Goal: Information Seeking & Learning: Learn about a topic

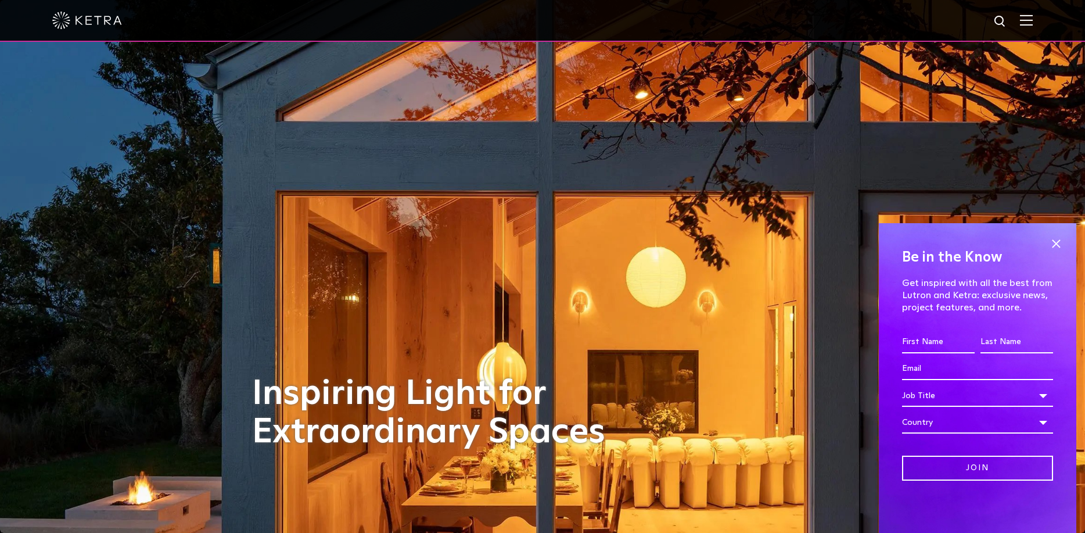
click at [1031, 23] on img at bounding box center [1026, 20] width 13 height 11
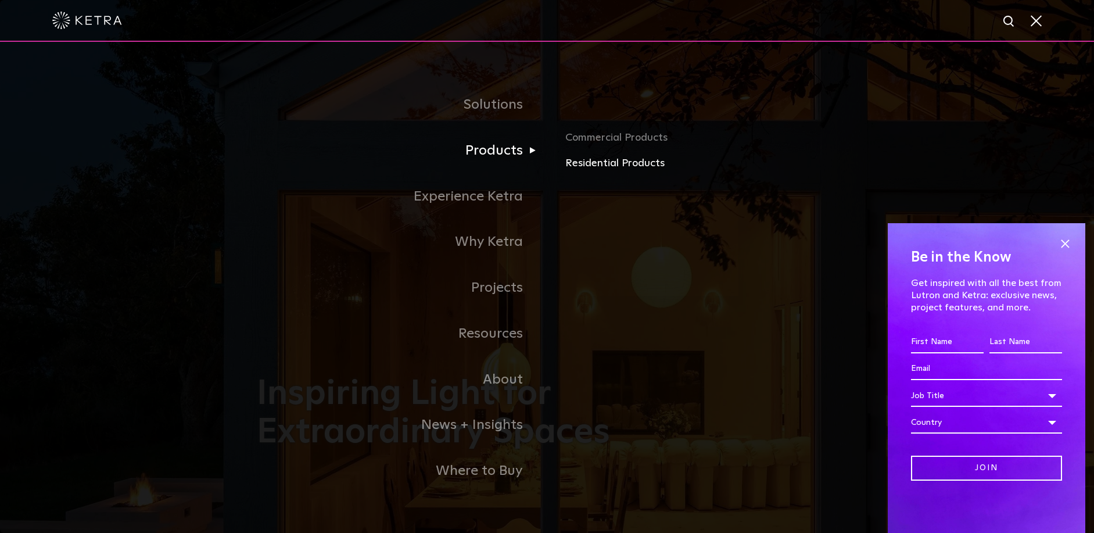
click at [590, 164] on link "Residential Products" at bounding box center [701, 163] width 272 height 17
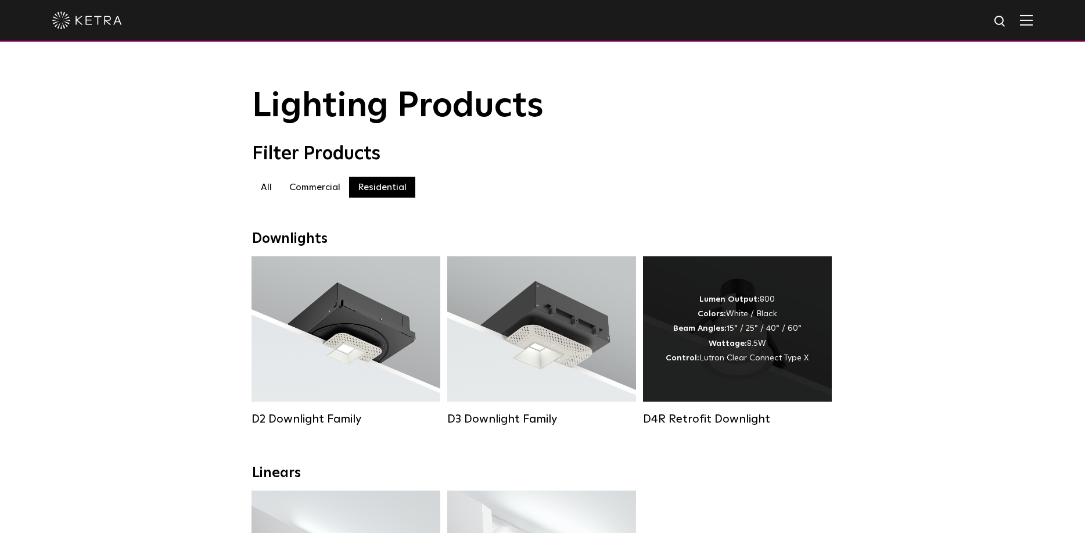
click at [765, 325] on div "Lumen Output: 800 Colors: White / Black Beam Angles: 15° / 25° / 40° / 60° Watt…" at bounding box center [737, 328] width 143 height 73
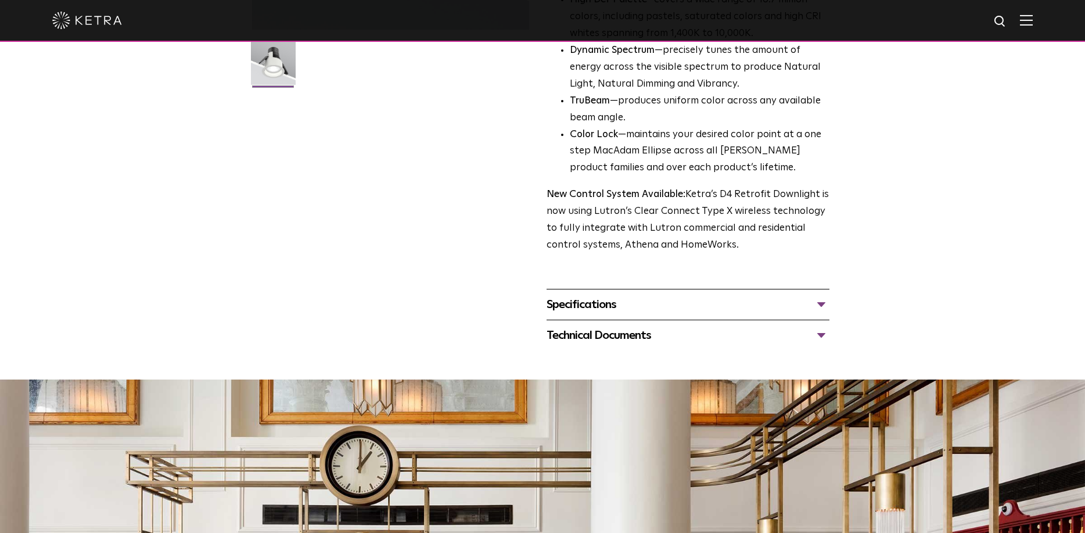
scroll to position [349, 0]
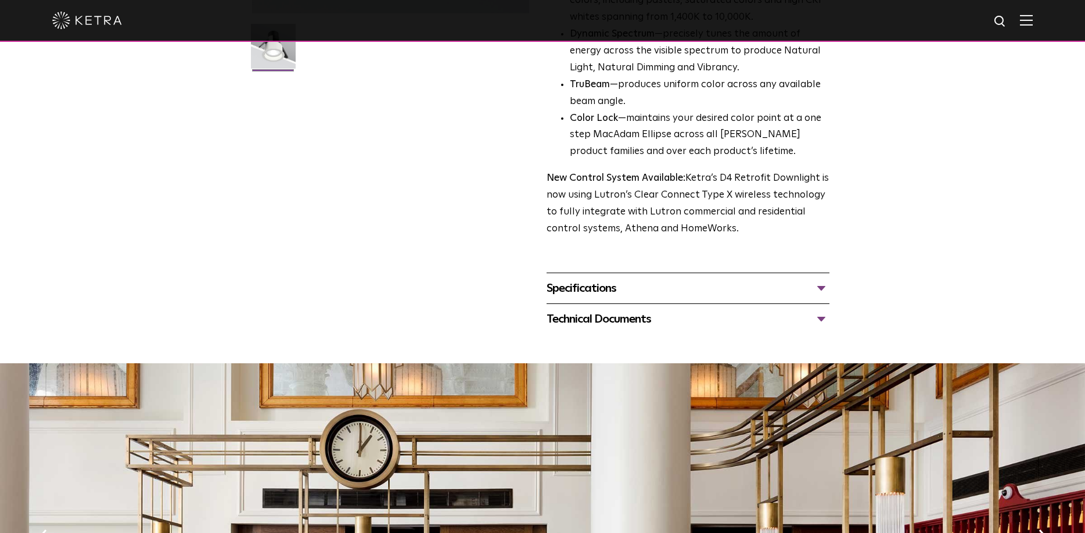
click at [660, 284] on div "Specifications" at bounding box center [688, 288] width 283 height 19
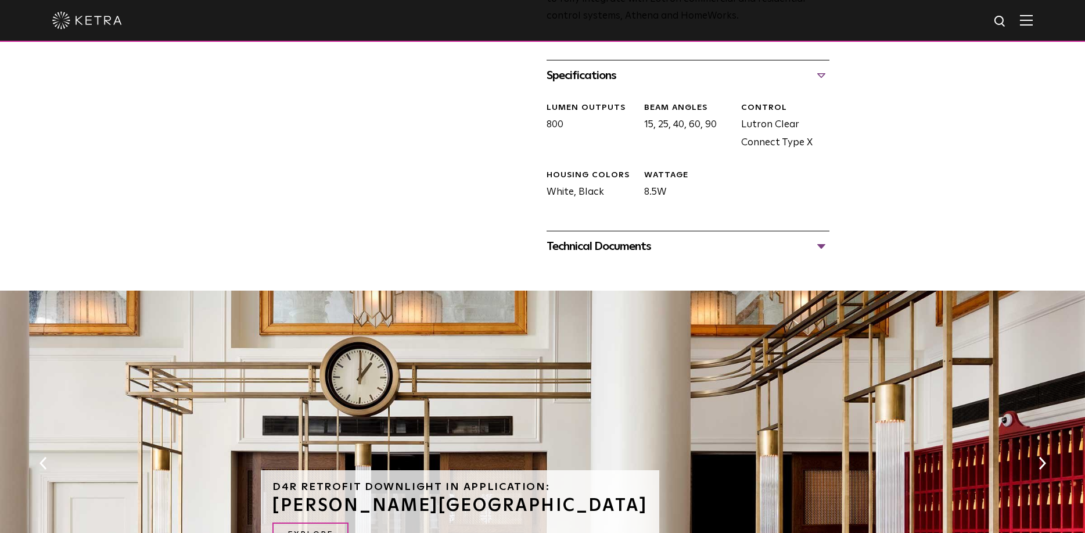
scroll to position [581, 0]
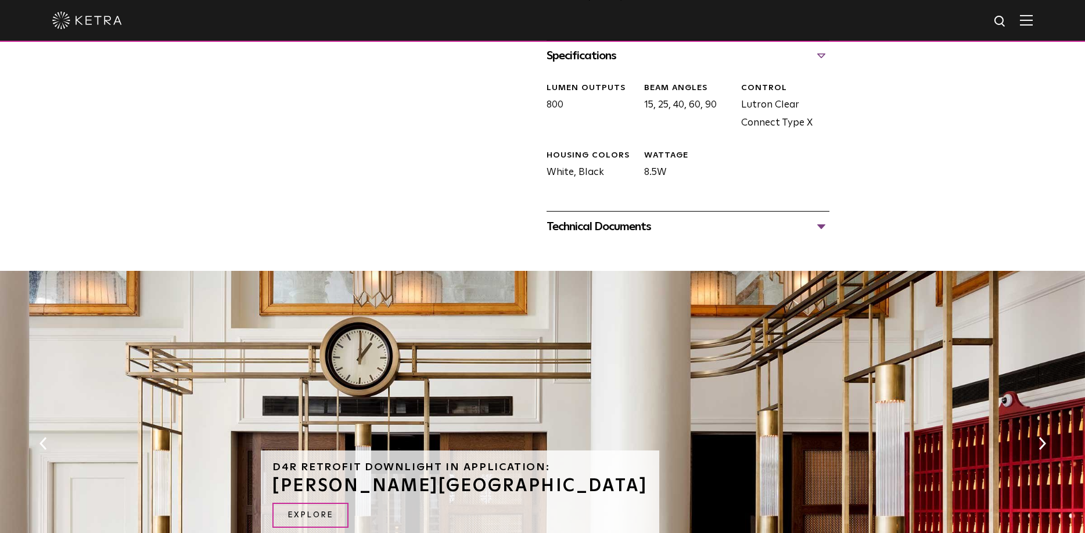
click at [626, 232] on div "Technical Documents" at bounding box center [688, 226] width 283 height 19
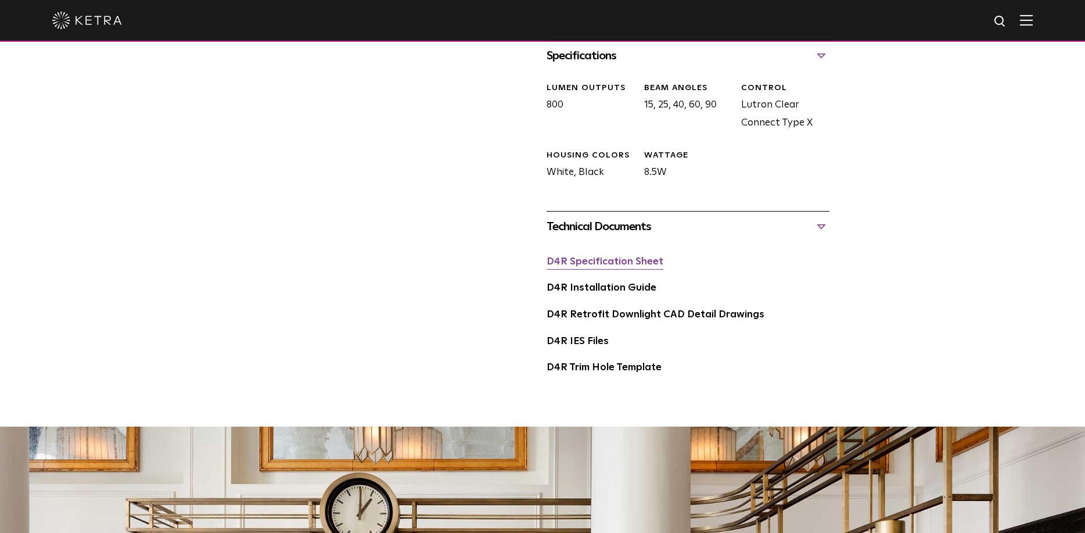
click at [623, 266] on link "D4R Specification Sheet" at bounding box center [605, 262] width 117 height 10
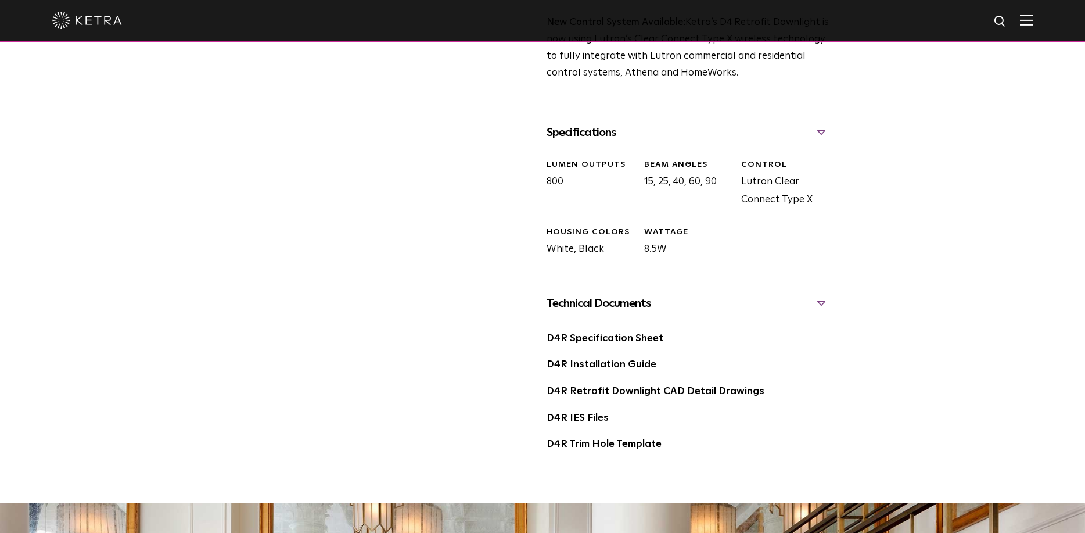
scroll to position [523, 0]
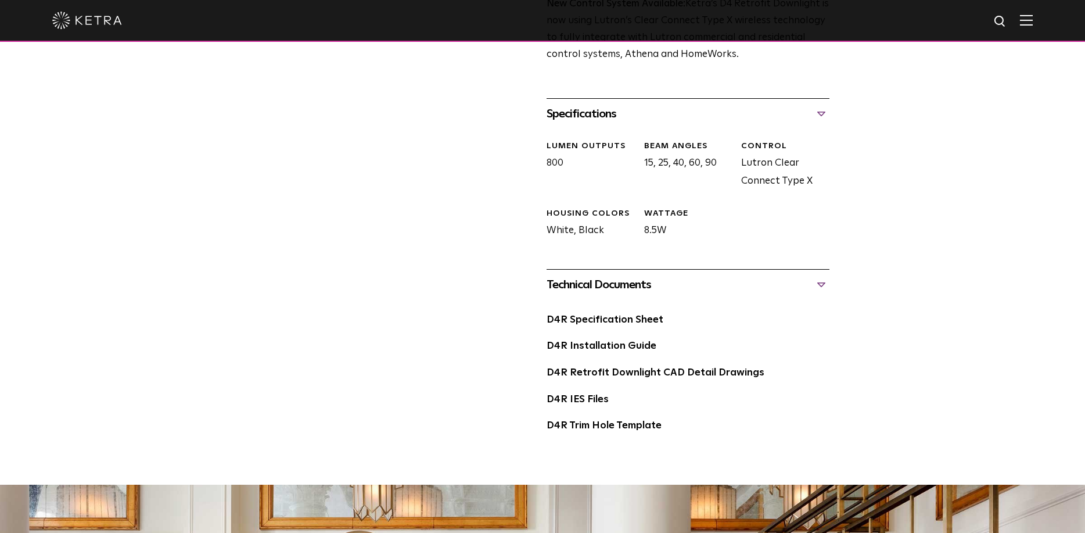
click at [598, 294] on div "Technical Documents" at bounding box center [688, 284] width 283 height 19
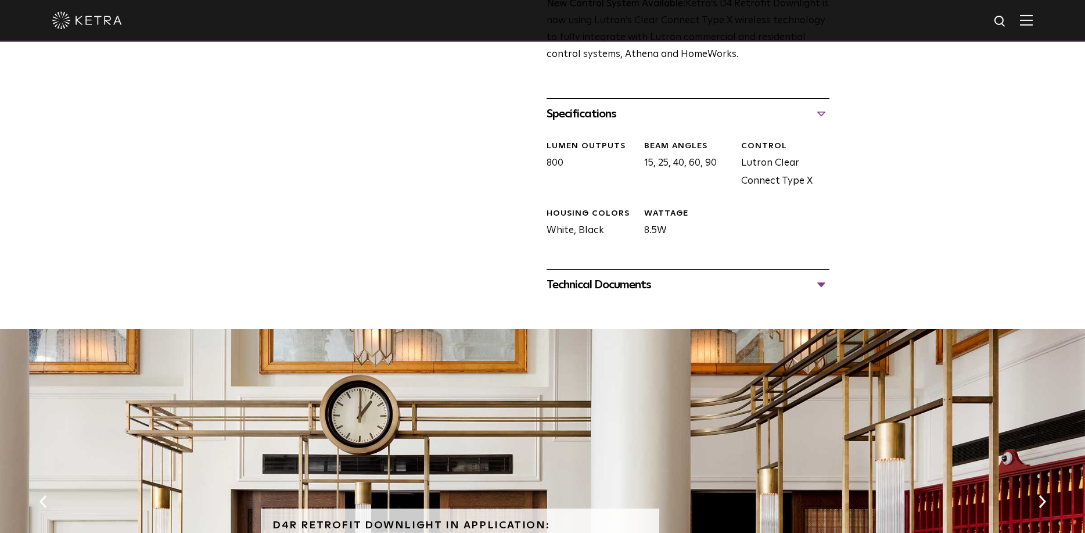
click at [599, 292] on div "Technical Documents" at bounding box center [688, 284] width 283 height 19
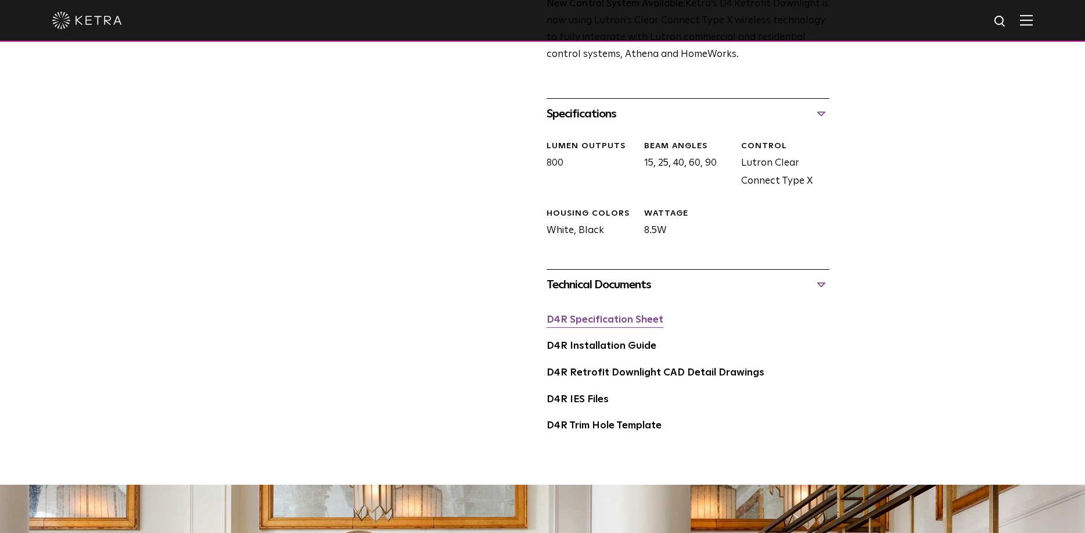
click at [608, 321] on link "D4R Specification Sheet" at bounding box center [605, 320] width 117 height 10
